Goal: Check status: Check status

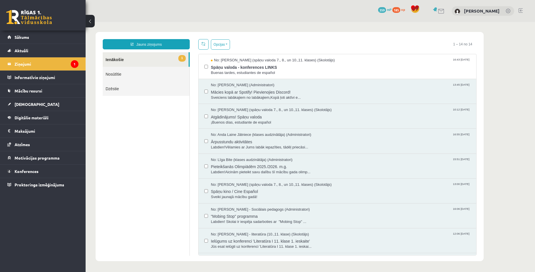
click at [157, 58] on link "1 Ienākošie" at bounding box center [146, 59] width 86 height 15
click at [294, 68] on span "Spāņu valoda - konferences LINKS" at bounding box center [341, 66] width 260 height 7
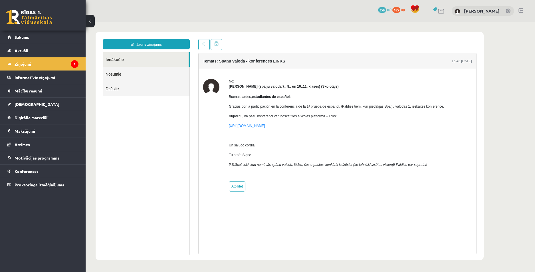
click at [52, 63] on legend "Ziņojumi 1" at bounding box center [47, 63] width 64 height 13
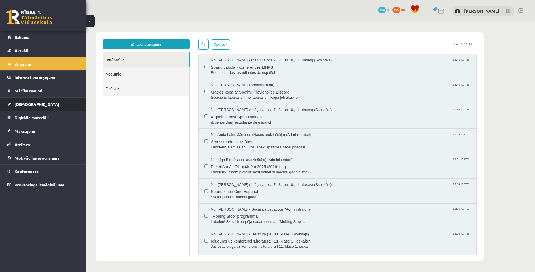
click at [24, 104] on span "[DEMOGRAPHIC_DATA]" at bounding box center [37, 104] width 45 height 5
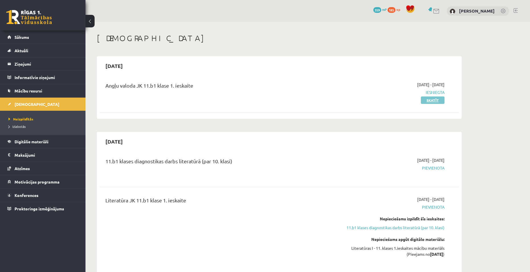
click at [425, 101] on link "Skatīt" at bounding box center [433, 99] width 24 height 7
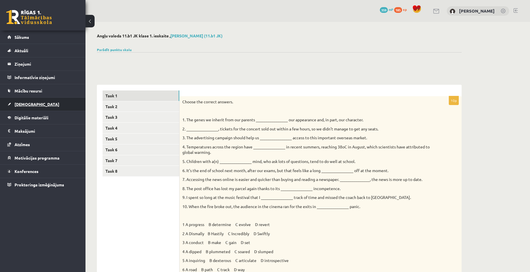
click at [33, 105] on link "[DEMOGRAPHIC_DATA]" at bounding box center [42, 104] width 71 height 13
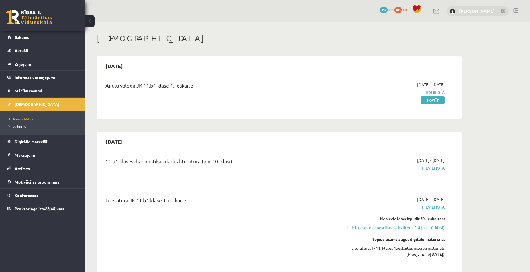
click at [477, 12] on link "[PERSON_NAME]" at bounding box center [477, 11] width 36 height 6
